Goal: Task Accomplishment & Management: Use online tool/utility

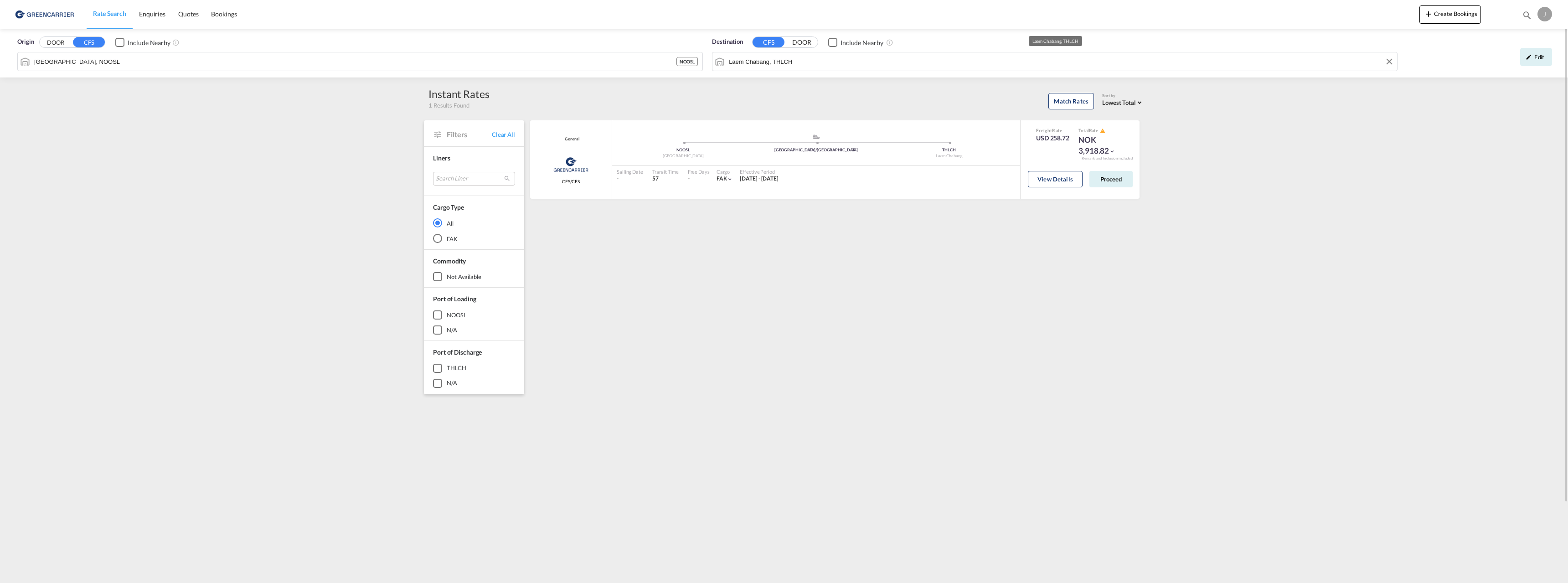
click at [774, 63] on input "Laem Chabang, THLCH" at bounding box center [1060, 61] width 663 height 13
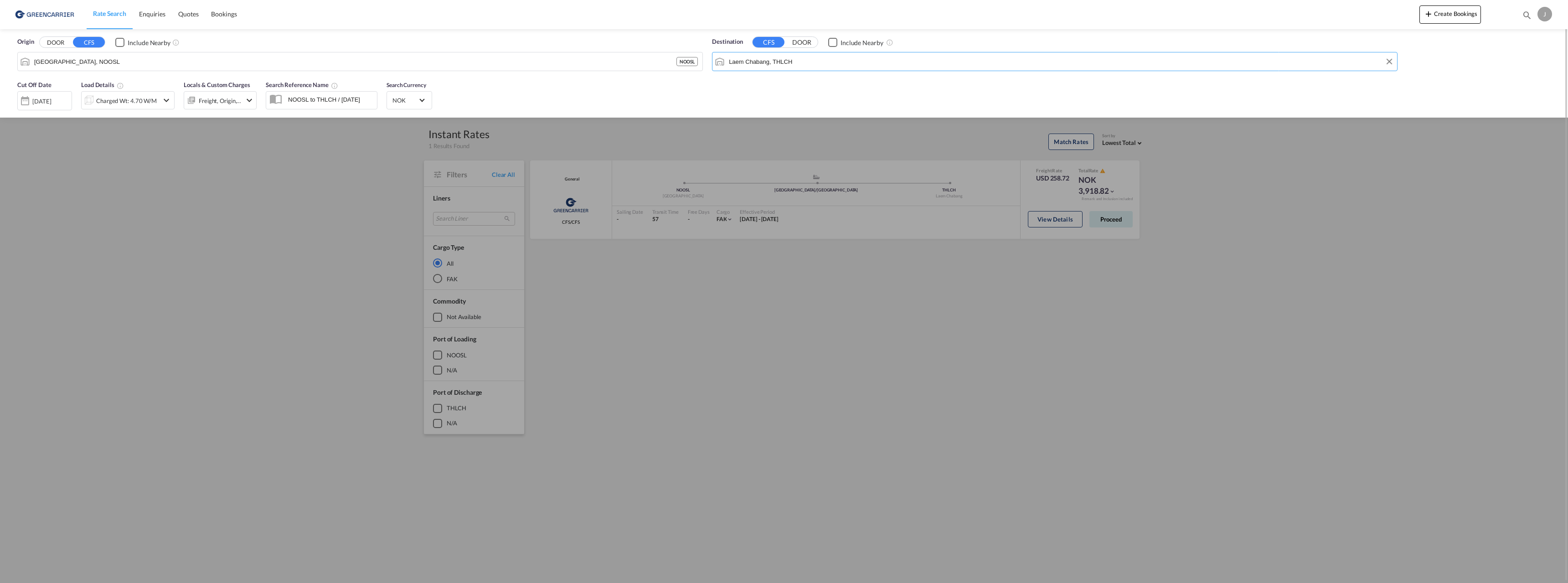
click at [774, 63] on input "Laem Chabang, THLCH" at bounding box center [1060, 61] width 663 height 13
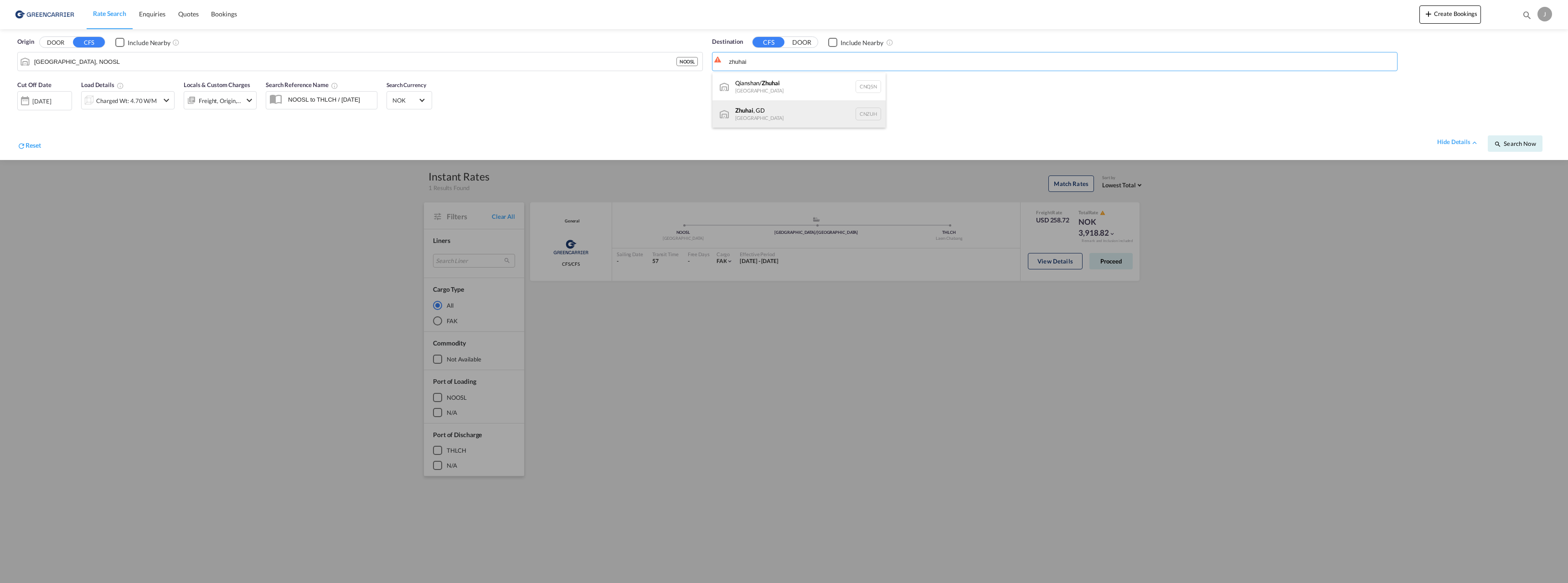
click at [772, 111] on div "[GEOGRAPHIC_DATA] , GD [GEOGRAPHIC_DATA] [GEOGRAPHIC_DATA]" at bounding box center [799, 114] width 173 height 27
type input "Zhuhai, GD, CNZUH"
click at [137, 100] on div "Charged Wt: 4.70 W/M" at bounding box center [127, 100] width 61 height 13
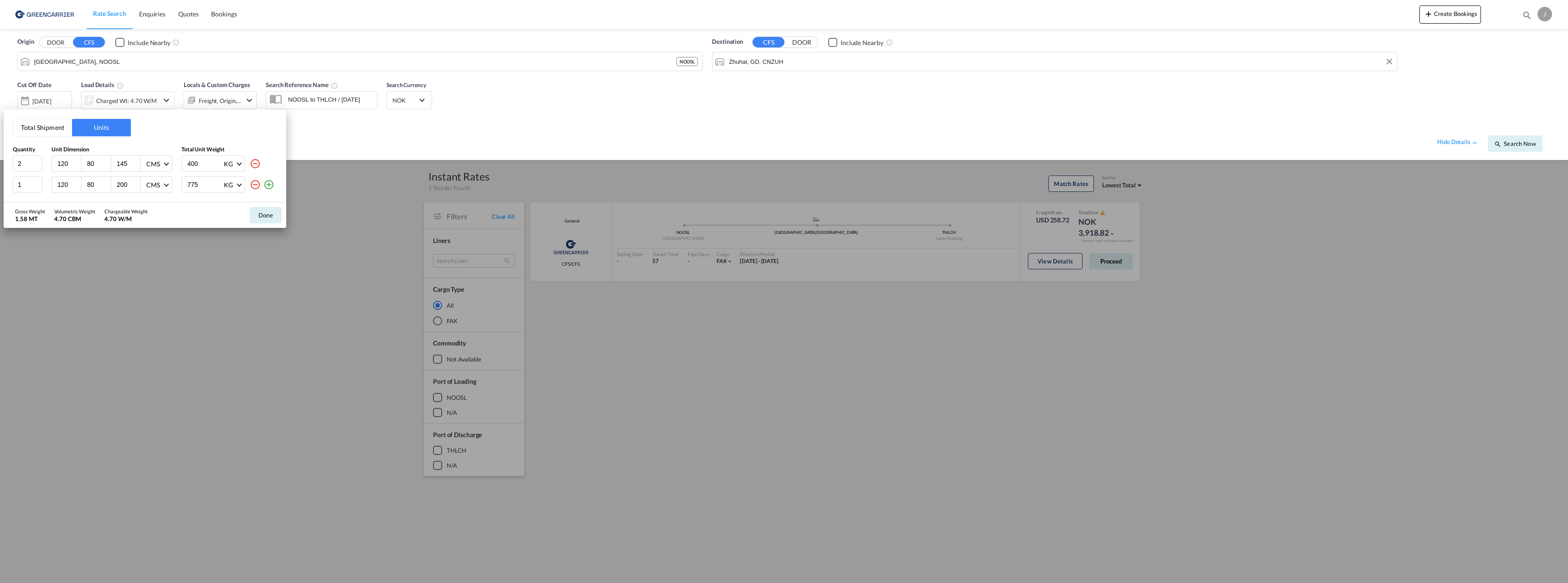
click at [121, 164] on input "145" at bounding box center [128, 163] width 24 height 8
type input "95"
type input "207"
type input "3"
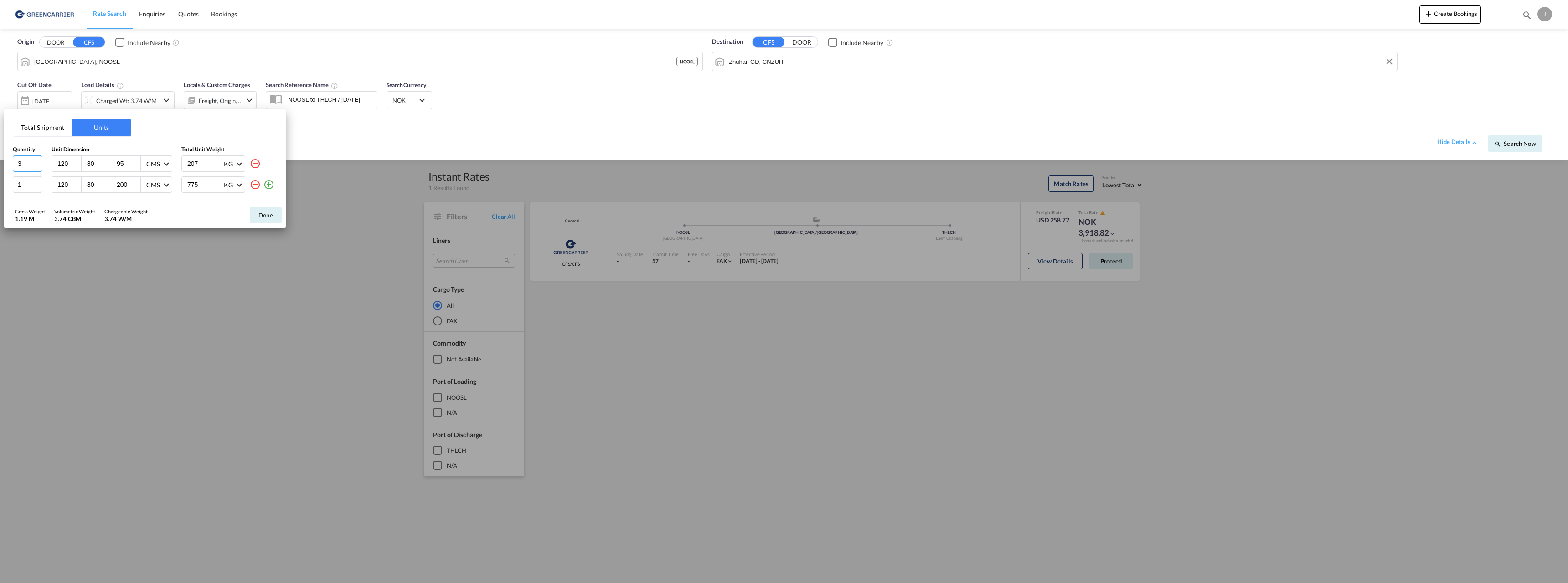
click at [37, 161] on input "3" at bounding box center [27, 163] width 30 height 16
click at [58, 184] on input "120" at bounding box center [69, 184] width 24 height 8
type input "140"
type input "80"
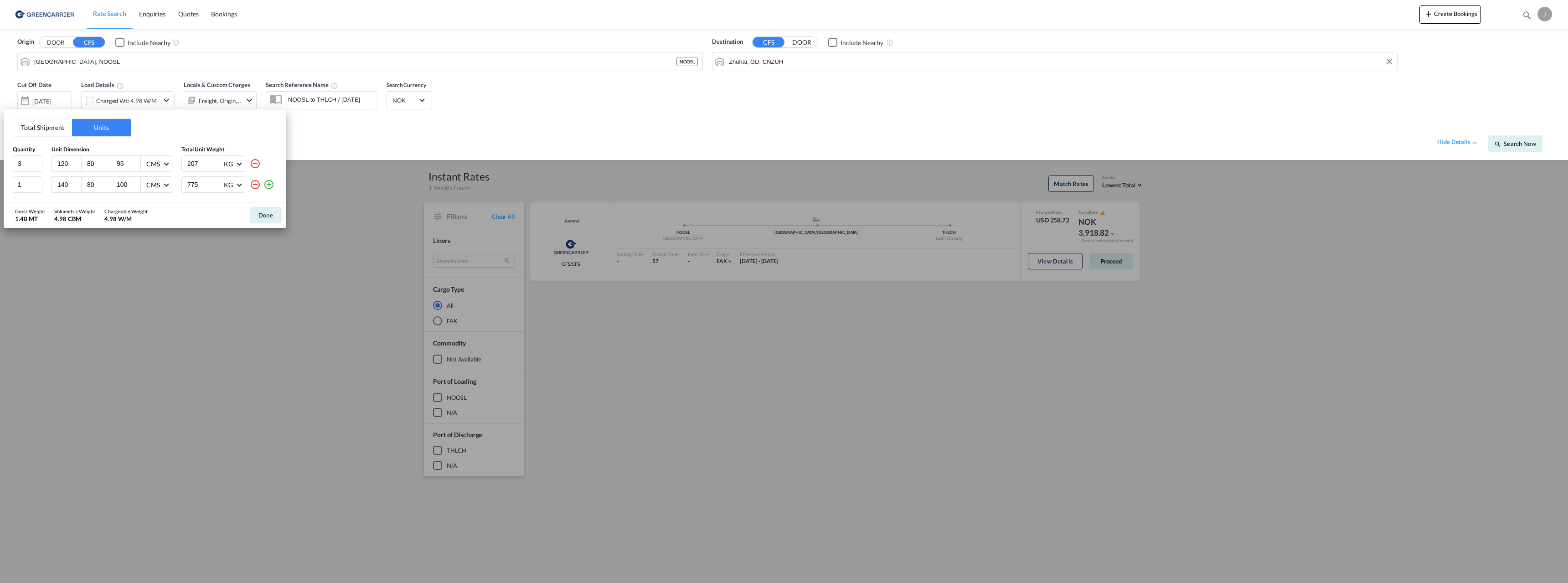
type input "100"
type input "270"
click at [268, 184] on md-icon "icon-plus-circle-outline" at bounding box center [269, 184] width 11 height 11
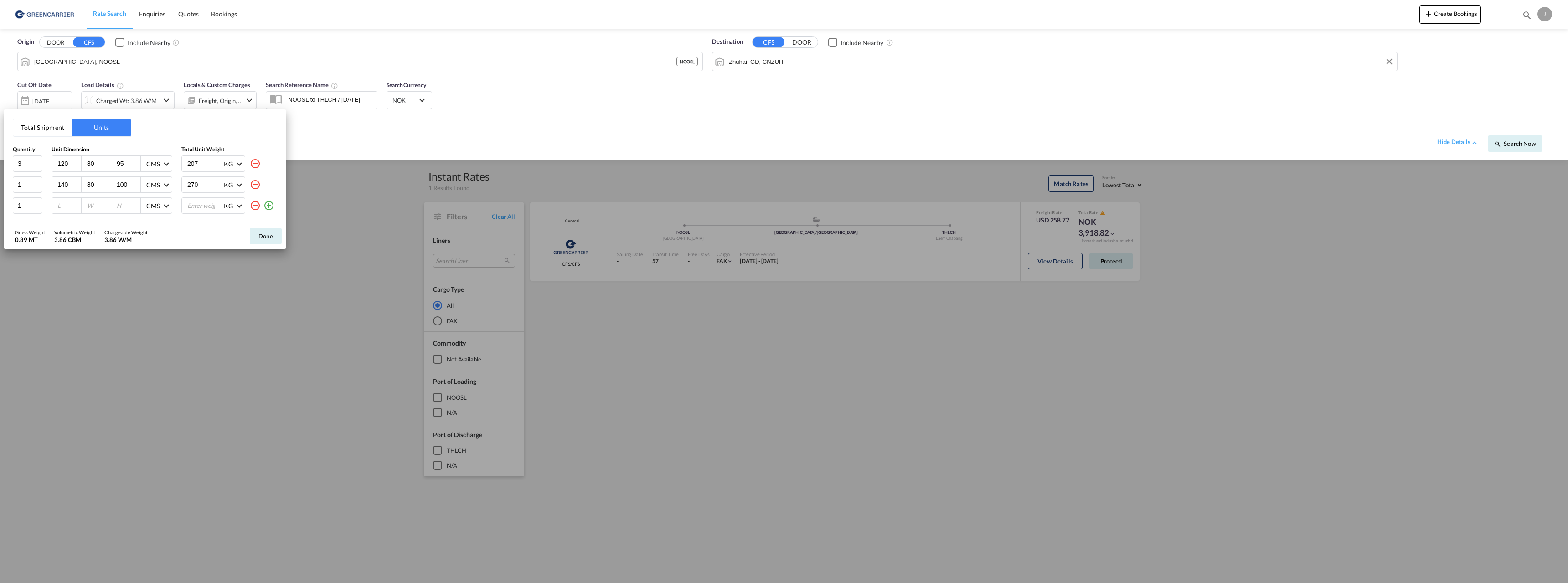
click at [61, 206] on input "number" at bounding box center [69, 205] width 24 height 8
type input "140"
type input "80"
type input "93"
type input "286"
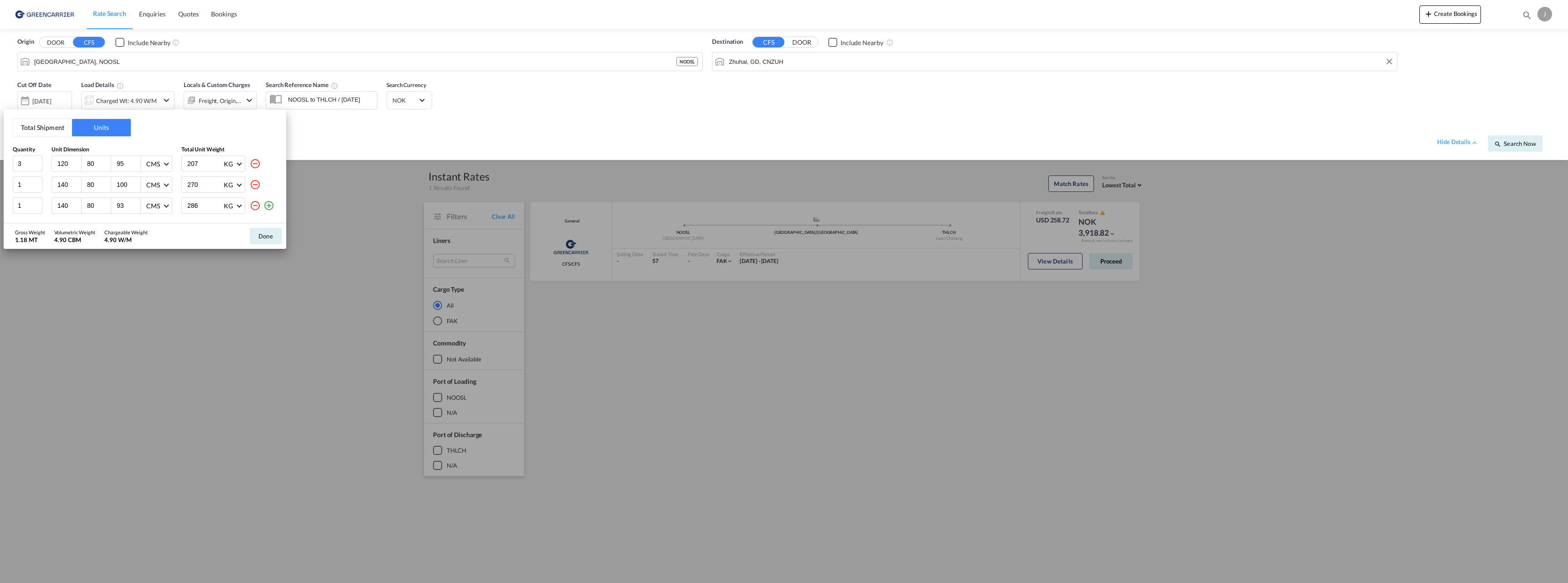
click at [271, 203] on md-icon "icon-plus-circle-outline" at bounding box center [269, 206] width 11 height 11
click at [60, 227] on input "number" at bounding box center [69, 226] width 24 height 8
type input "140"
type input "80"
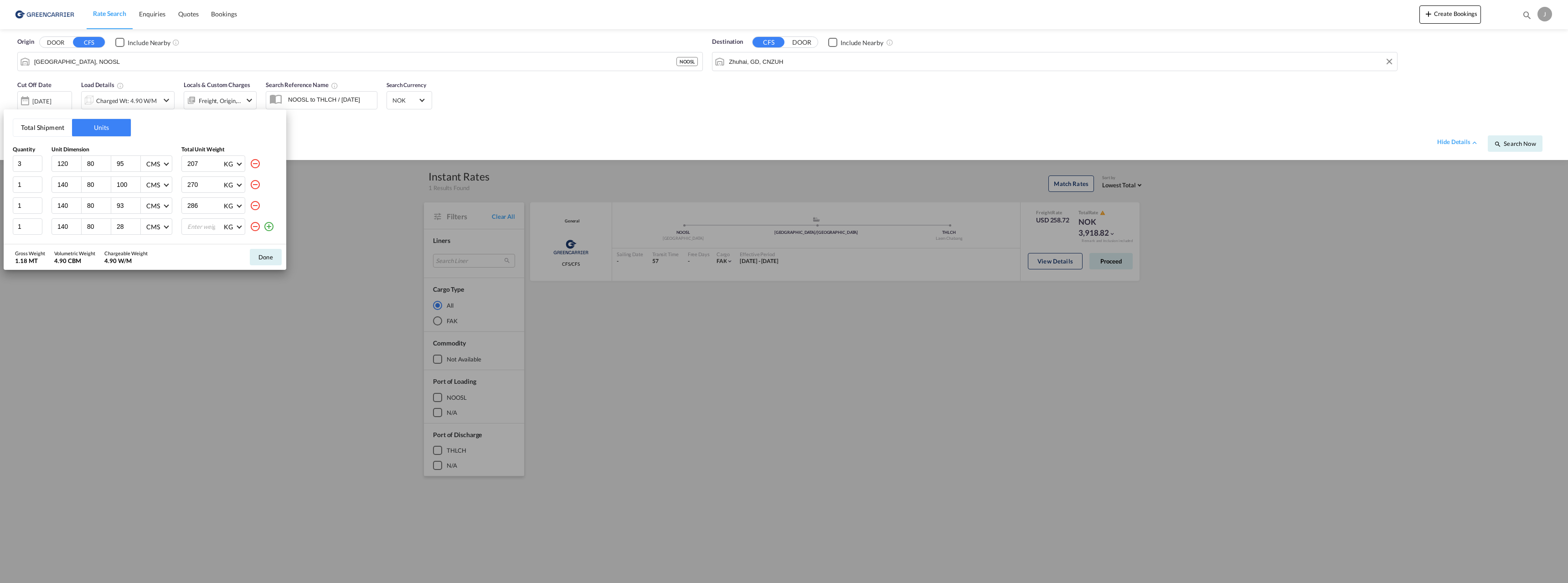
type input "28"
type input "43"
click at [276, 257] on button "Done" at bounding box center [265, 257] width 32 height 16
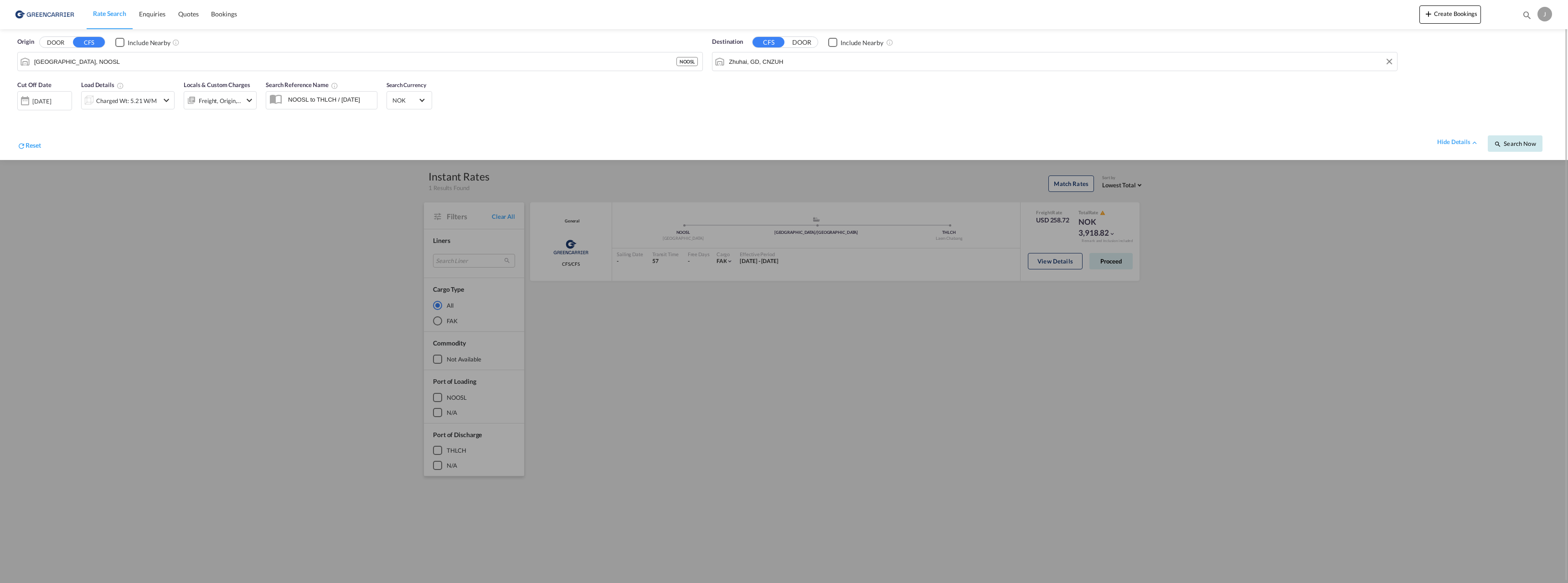
click at [1523, 146] on span "Search Now" at bounding box center [1515, 144] width 41 height 7
